Goal: Task Accomplishment & Management: Manage account settings

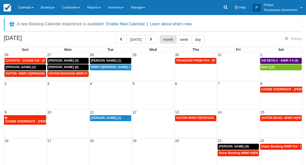
select select
click at [127, 38] on button "button" at bounding box center [121, 39] width 12 height 9
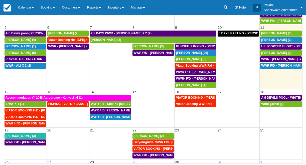
scroll to position [18, 0]
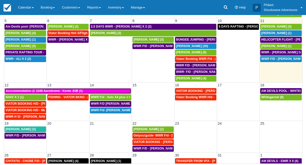
click at [91, 92] on div "Acccommodation @ 1048 Aerodrome - Kento 木村 (1)" at bounding box center [68, 91] width 125 height 4
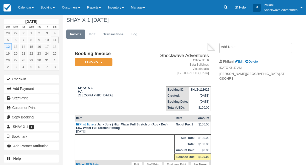
scroll to position [40, 0]
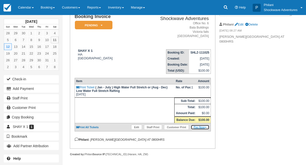
click at [207, 130] on link "Pay Now" at bounding box center [200, 127] width 18 height 5
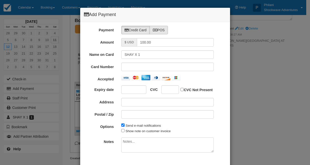
click at [163, 30] on label "POS" at bounding box center [158, 30] width 19 height 9
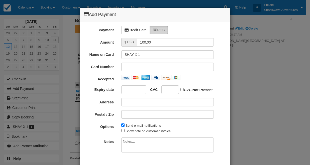
scroll to position [36, 0]
radio input "true"
type input "10/11/25"
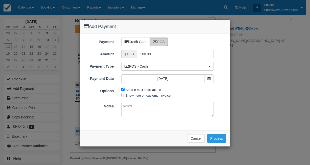
click at [123, 93] on input "Show note on customer invoice" at bounding box center [122, 94] width 3 height 3
checkbox input "true"
click at [124, 89] on input "Send e-mail notifications" at bounding box center [122, 89] width 3 height 3
checkbox input "false"
click at [123, 93] on span "Show note on customer invoice" at bounding box center [167, 95] width 92 height 6
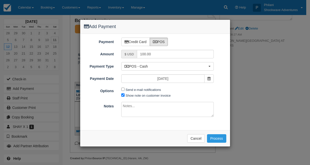
click at [123, 93] on span "Show note on customer invoice" at bounding box center [167, 95] width 92 height 6
click at [124, 96] on input "Show note on customer invoice" at bounding box center [122, 94] width 3 height 3
checkbox input "false"
click at [139, 111] on textarea at bounding box center [167, 109] width 92 height 15
type textarea "P"
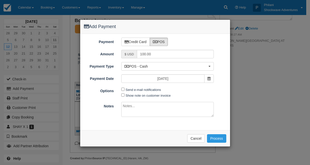
type textarea "P"
type textarea "W"
type textarea "P"
type textarea "PAID CASH"
click at [222, 137] on button "Process" at bounding box center [216, 138] width 19 height 9
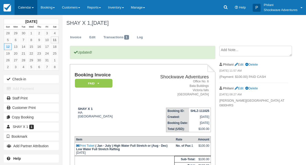
click at [24, 7] on link "Calendar" at bounding box center [26, 7] width 23 height 15
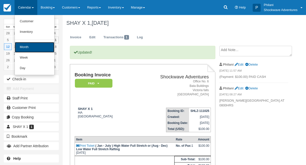
click at [36, 47] on link "Month" at bounding box center [35, 47] width 40 height 11
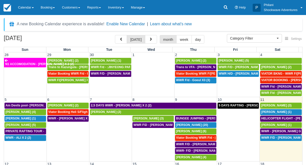
select select
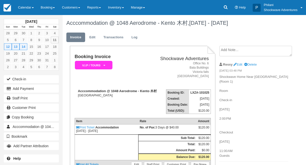
scroll to position [24, 0]
